Goal: Task Accomplishment & Management: Use online tool/utility

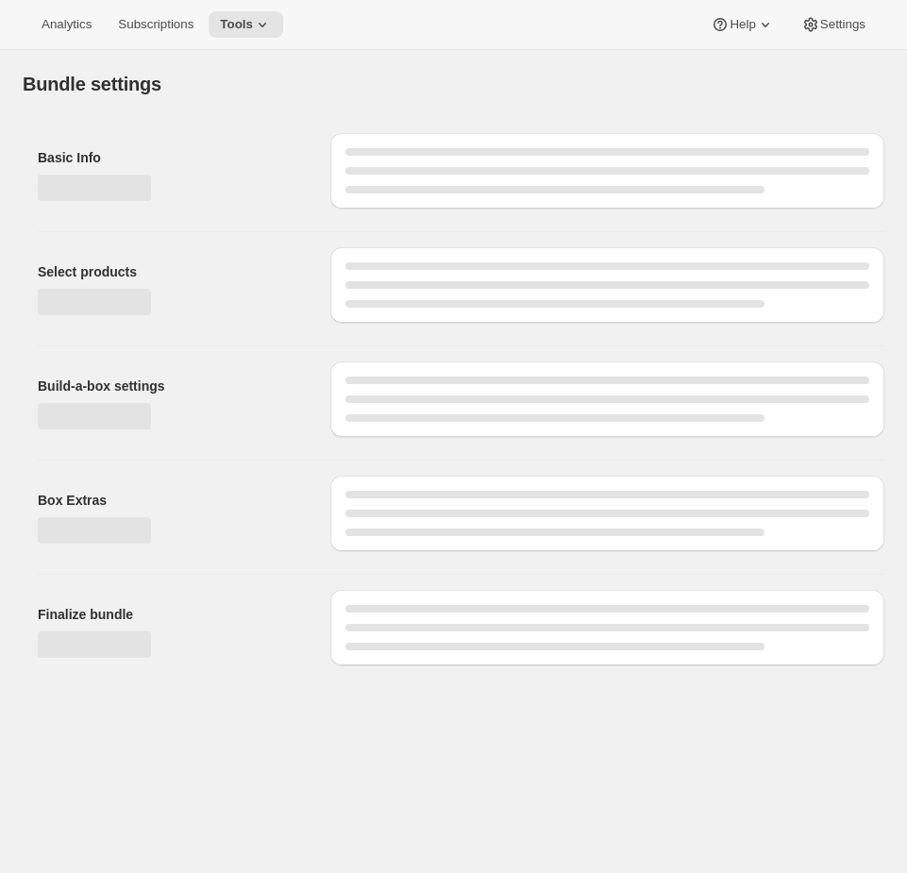
type input "Custom Club"
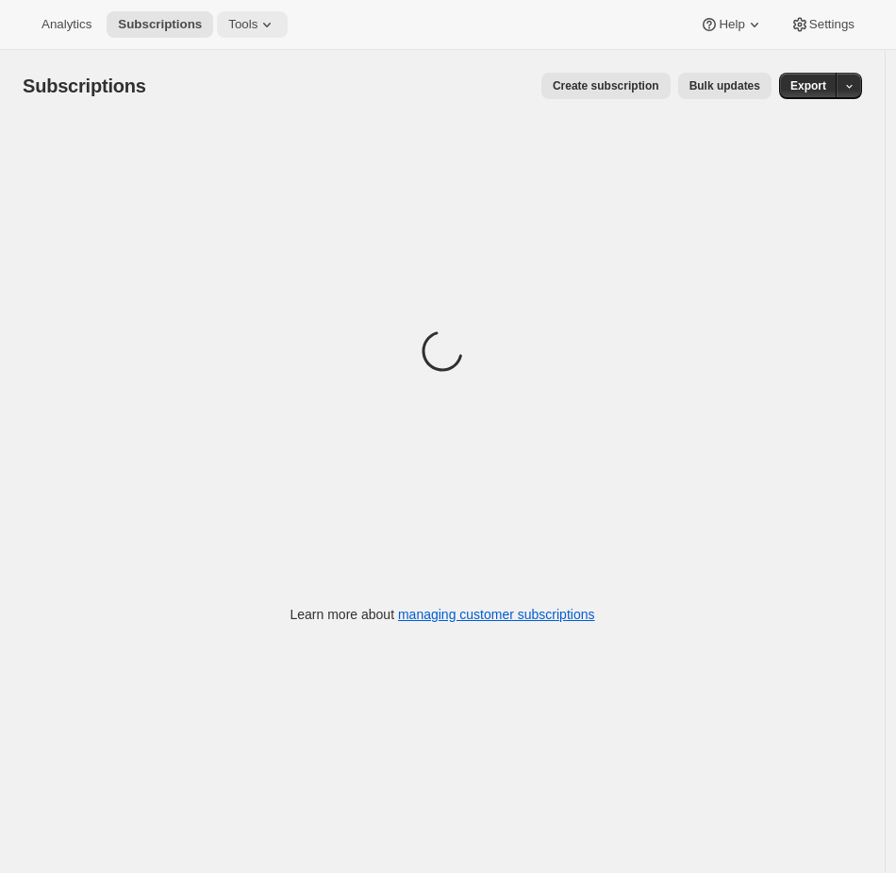
click at [245, 21] on span "Tools" at bounding box center [242, 24] width 29 height 15
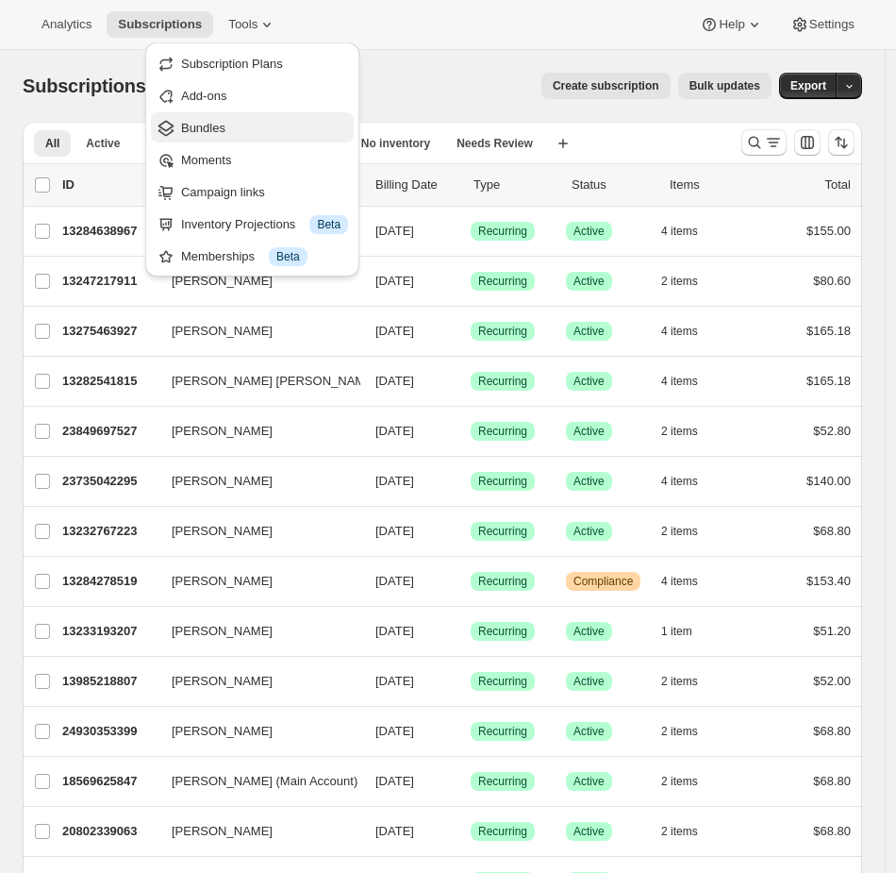
click at [219, 127] on span "Bundles" at bounding box center [203, 128] width 44 height 14
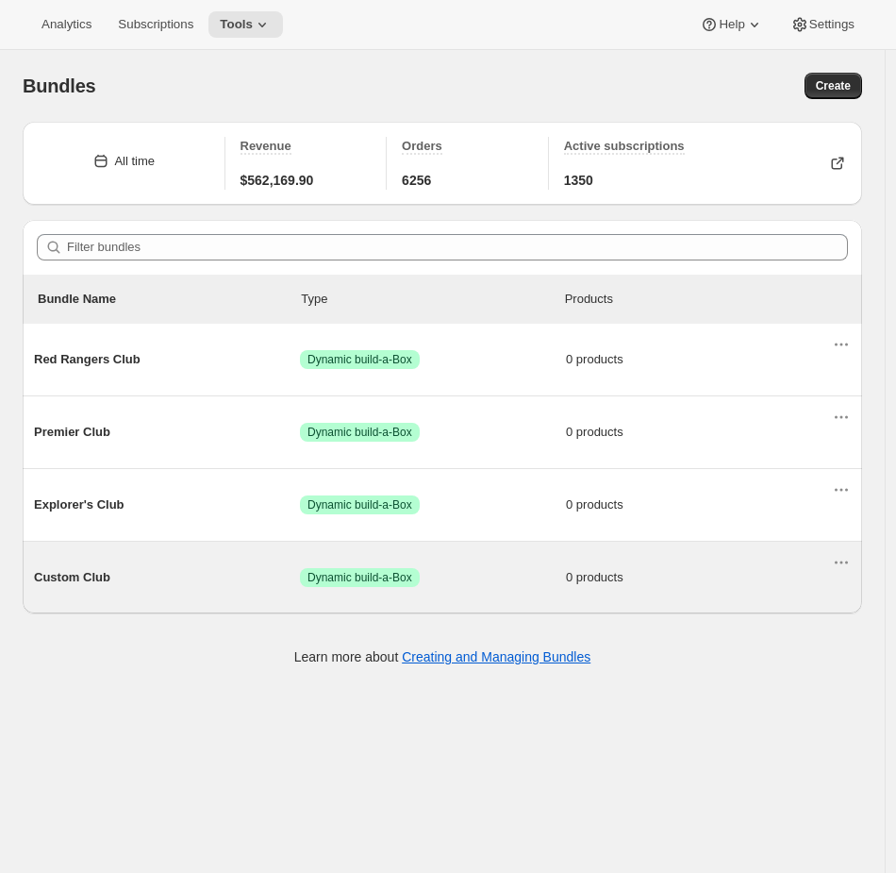
click at [486, 576] on span "Success Dynamic build-a-Box" at bounding box center [433, 577] width 266 height 19
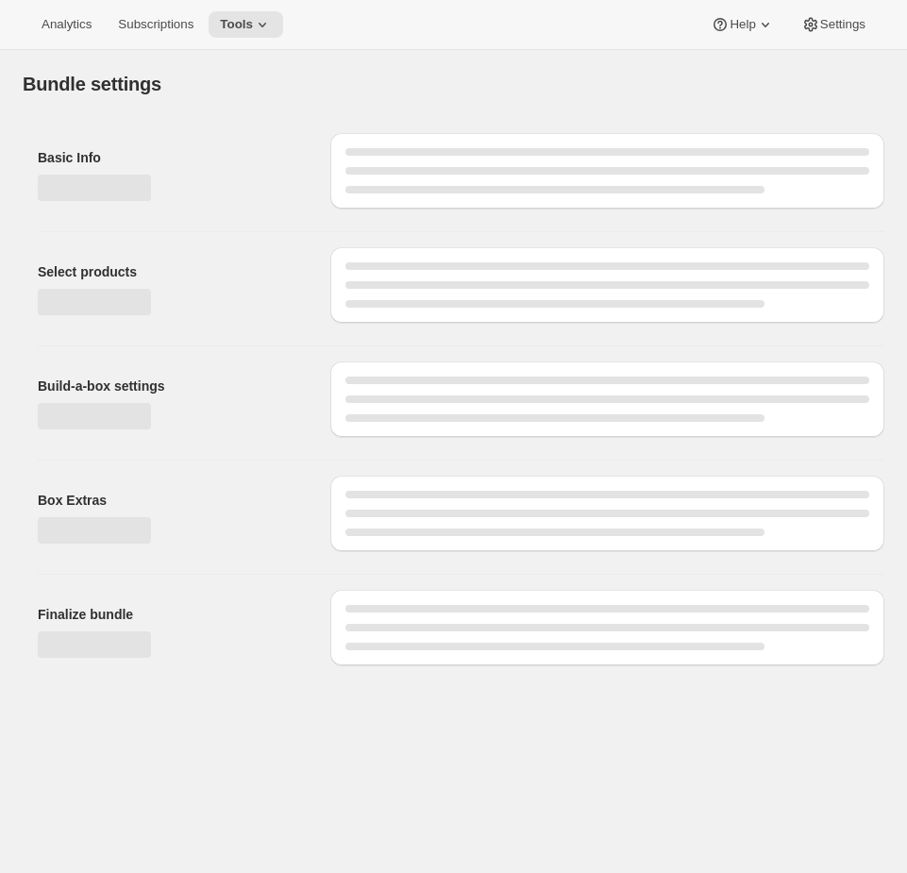
type input "Custom Club"
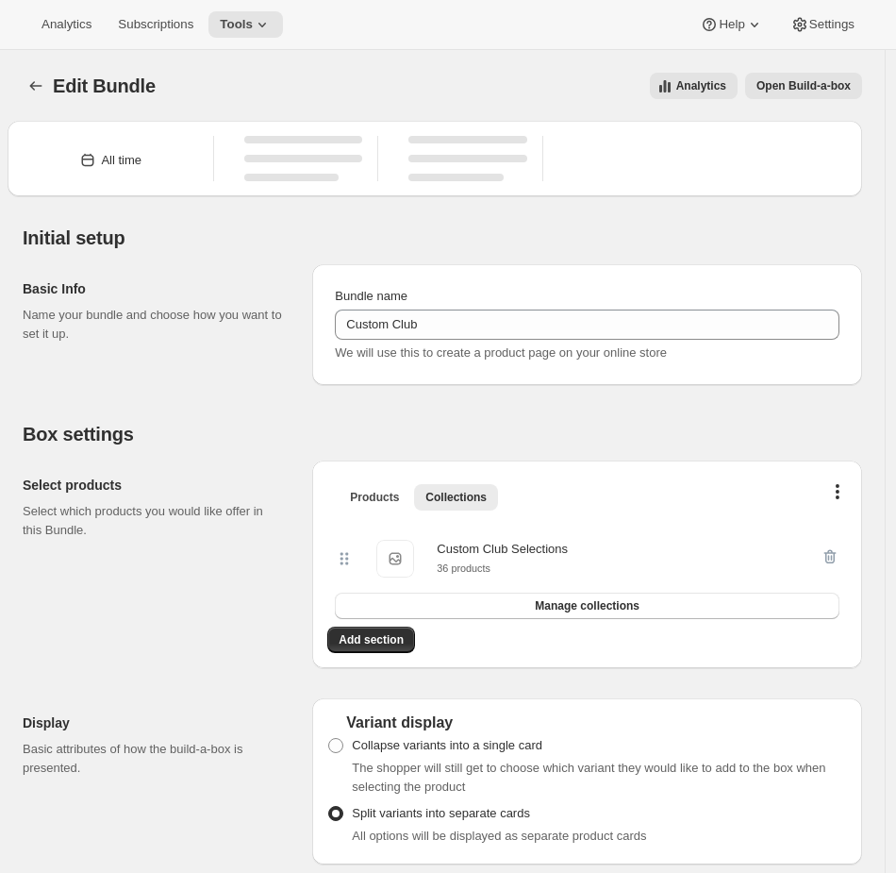
click at [849, 80] on span "Open Build-a-box" at bounding box center [804, 85] width 94 height 15
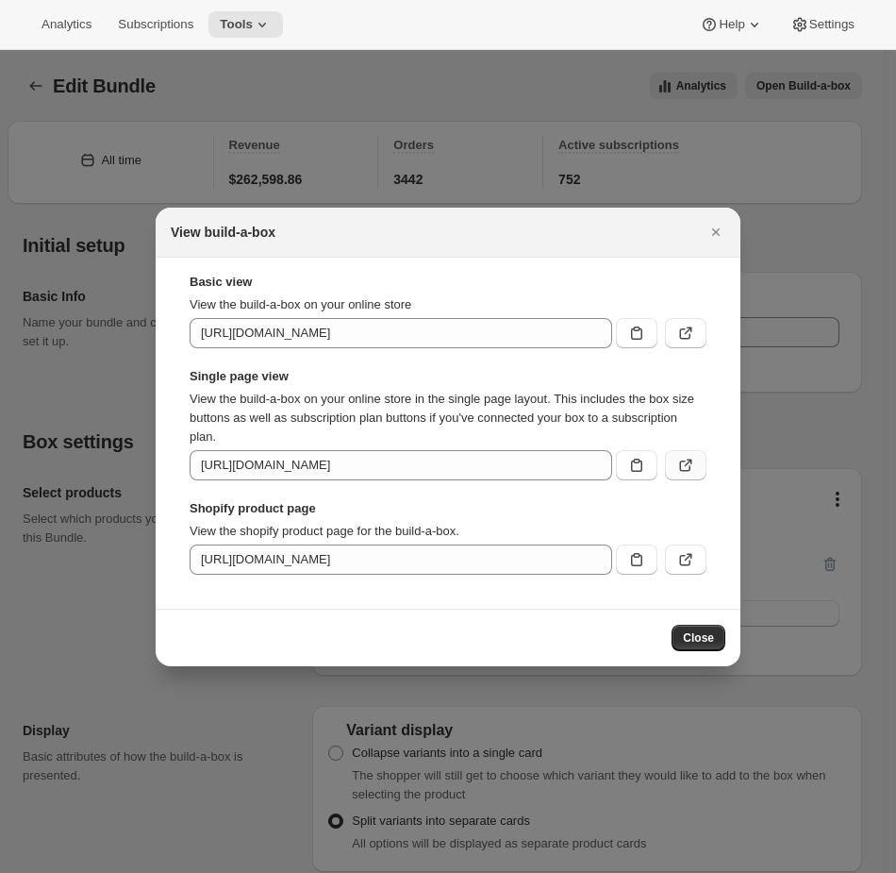
click at [695, 460] on button ":rdu:" at bounding box center [686, 465] width 42 height 30
